Goal: Task Accomplishment & Management: Use online tool/utility

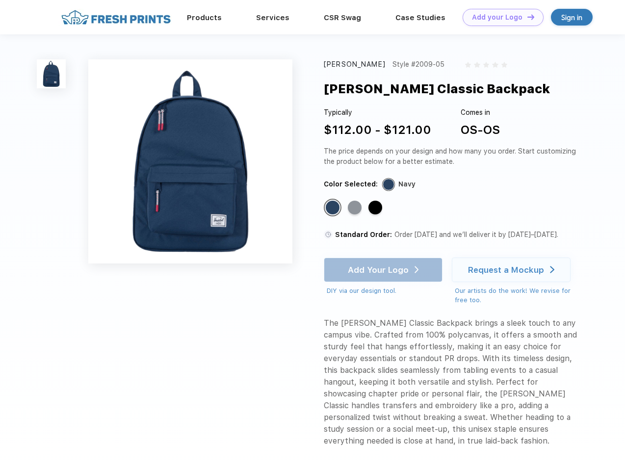
click at [500, 17] on link "Add your Logo Design Tool" at bounding box center [503, 17] width 81 height 17
click at [0, 0] on div "Design Tool" at bounding box center [0, 0] width 0 height 0
click at [527, 17] on link "Add your Logo Design Tool" at bounding box center [503, 17] width 81 height 17
click at [52, 74] on img at bounding box center [51, 73] width 29 height 29
click at [334, 208] on div "Standard Color" at bounding box center [333, 208] width 14 height 14
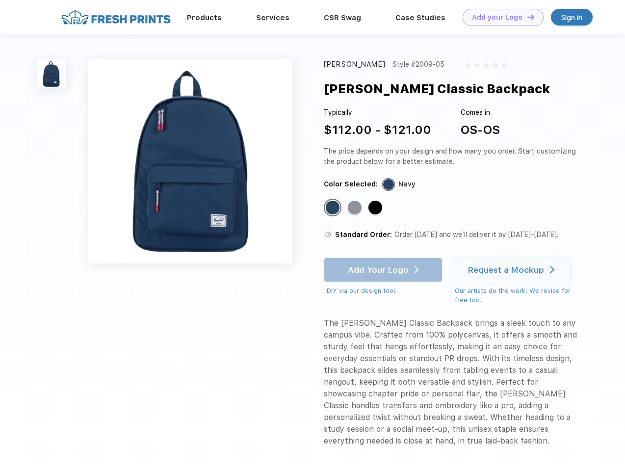
click at [356, 208] on div "Standard Color" at bounding box center [355, 208] width 14 height 14
click at [376, 208] on div "Standard Color" at bounding box center [376, 208] width 14 height 14
click at [384, 270] on div "Add Your Logo DIY via our design tool. Ah shoot! This product isn't up in our d…" at bounding box center [383, 277] width 119 height 38
click at [513, 270] on div "Request a Mockup" at bounding box center [506, 270] width 76 height 10
